Goal: Task Accomplishment & Management: Use online tool/utility

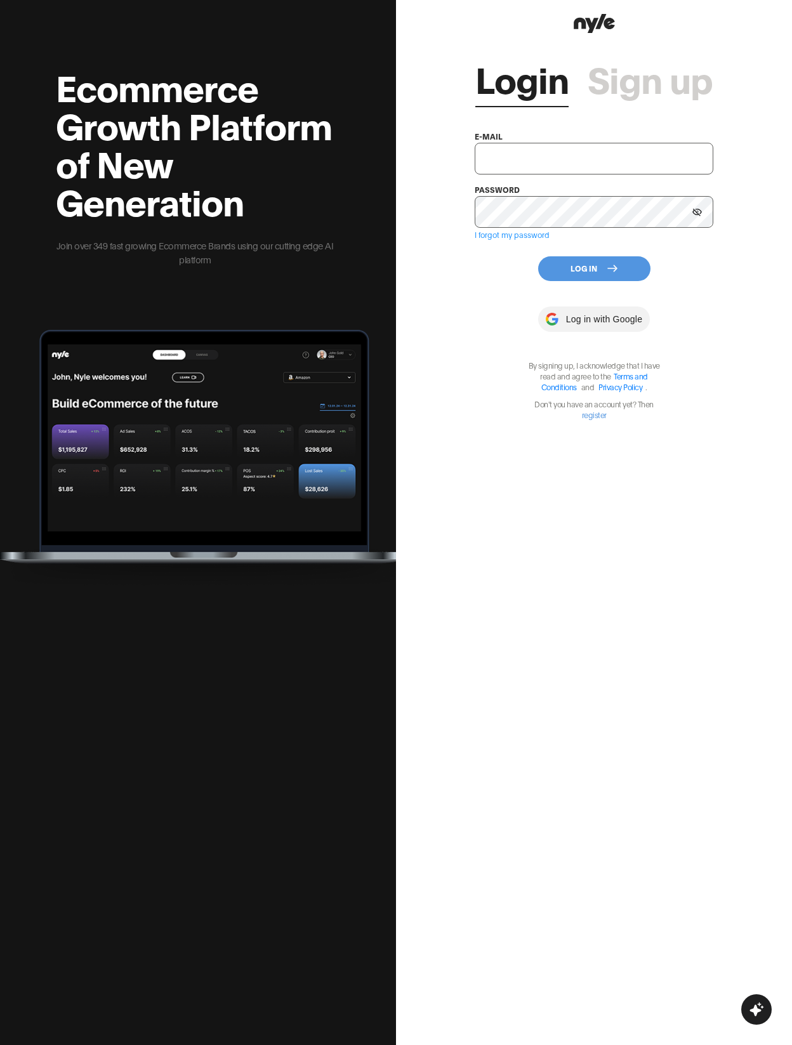
type input "[EMAIL_ADDRESS][PERSON_NAME]"
click at [590, 275] on button "Log In" at bounding box center [594, 268] width 112 height 25
